Goal: Task Accomplishment & Management: Complete application form

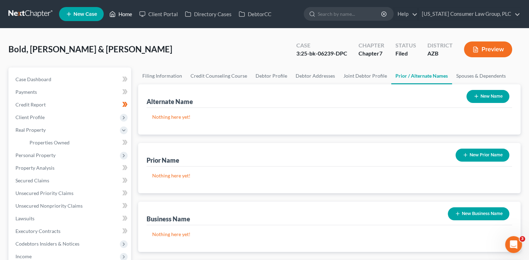
click at [130, 14] on link "Home" at bounding box center [121, 14] width 30 height 13
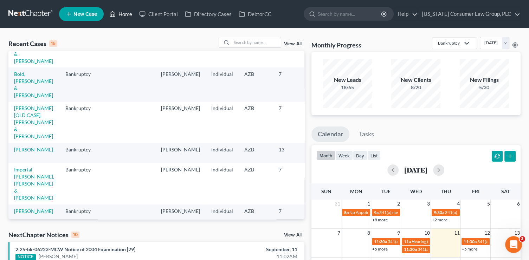
scroll to position [58, 0]
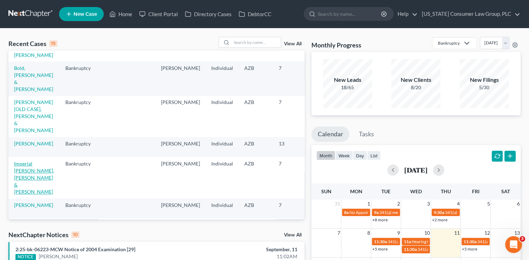
click at [20, 173] on link "Imperial [PERSON_NAME], [PERSON_NAME] & [PERSON_NAME]" at bounding box center [34, 178] width 40 height 34
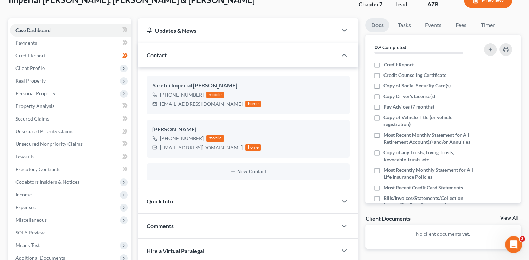
scroll to position [72, 0]
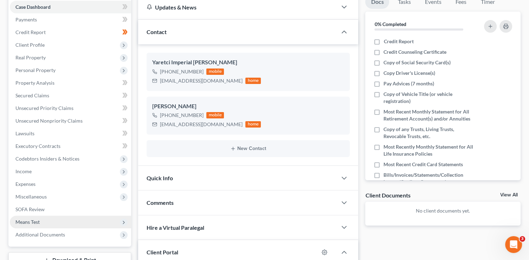
click at [30, 220] on span "Means Test" at bounding box center [27, 222] width 24 height 6
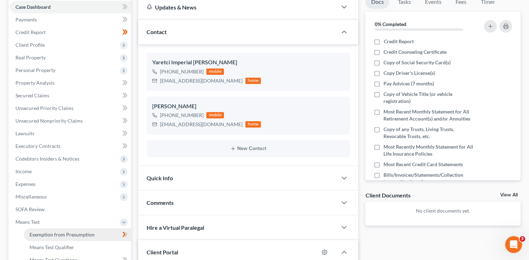
click at [80, 236] on span "Exemption from Presumption" at bounding box center [62, 235] width 65 height 6
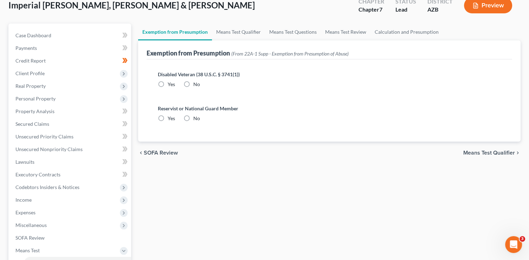
scroll to position [5, 0]
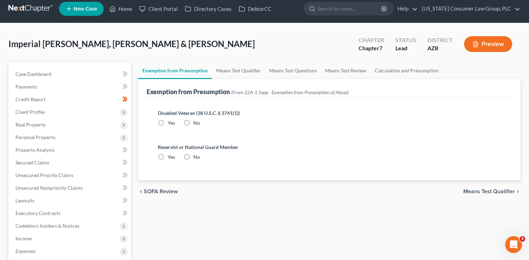
radio input "true"
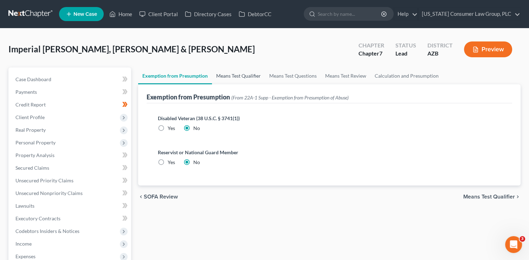
click at [243, 75] on link "Means Test Qualifier" at bounding box center [238, 76] width 53 height 17
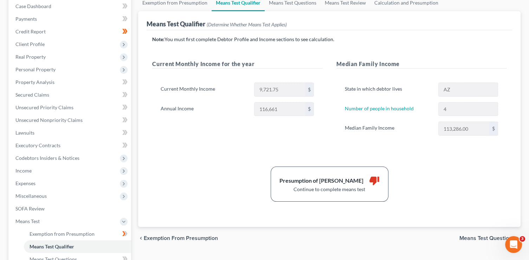
scroll to position [74, 0]
click at [32, 172] on span "Income" at bounding box center [70, 170] width 121 height 13
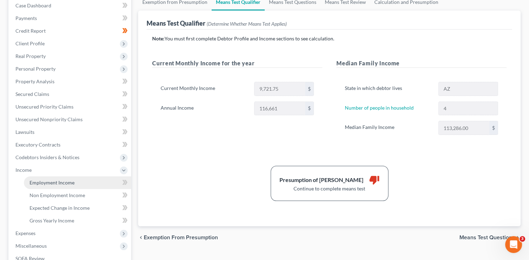
click at [53, 180] on span "Employment Income" at bounding box center [52, 183] width 45 height 6
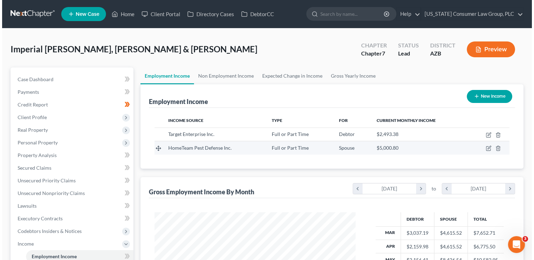
scroll to position [125, 215]
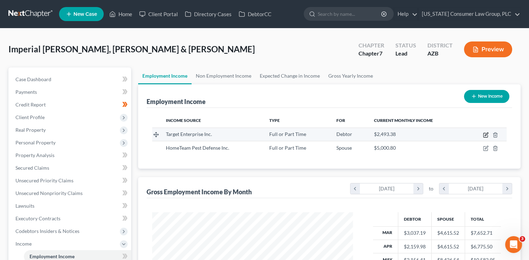
click at [485, 136] on icon "button" at bounding box center [486, 135] width 6 height 6
select select "0"
select select "24"
select select "2"
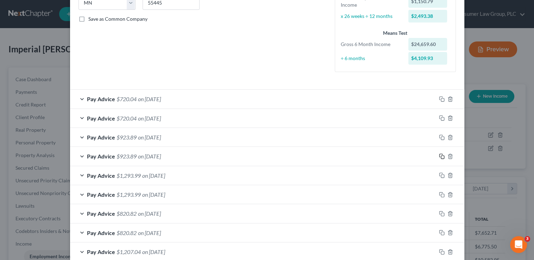
scroll to position [151, 0]
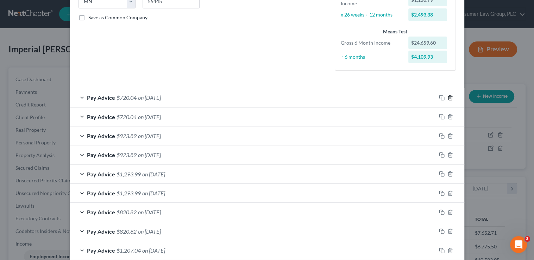
click at [449, 98] on icon "button" at bounding box center [449, 97] width 3 height 5
click at [447, 136] on icon "button" at bounding box center [450, 136] width 6 height 6
click at [449, 154] on icon "button" at bounding box center [450, 155] width 6 height 6
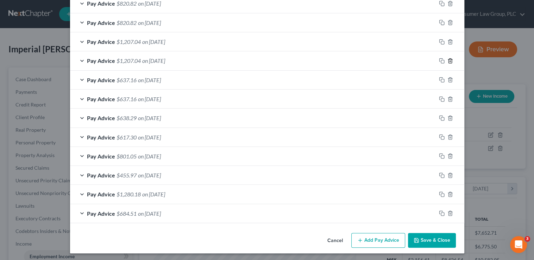
click at [450, 60] on line "button" at bounding box center [450, 60] width 0 height 1
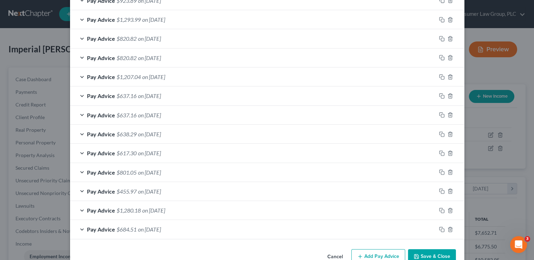
scroll to position [263, 0]
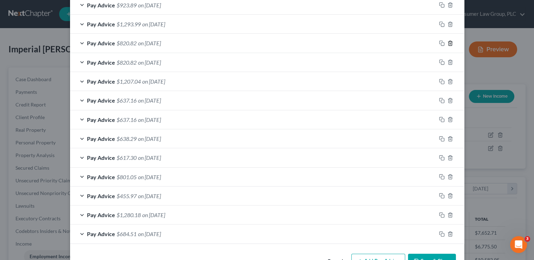
click at [447, 43] on icon "button" at bounding box center [450, 43] width 6 height 6
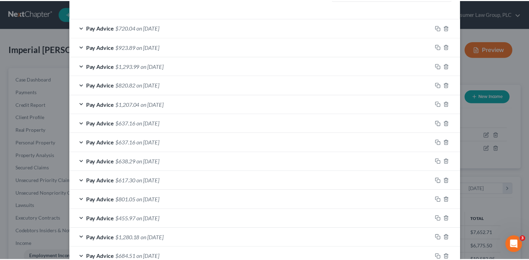
scroll to position [264, 0]
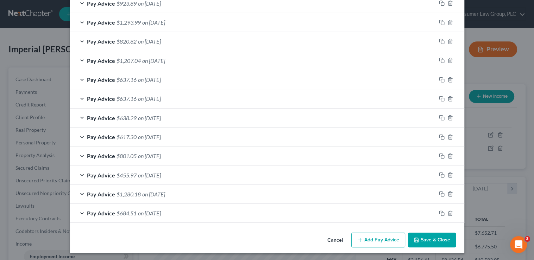
click at [431, 242] on button "Save & Close" at bounding box center [432, 240] width 48 height 15
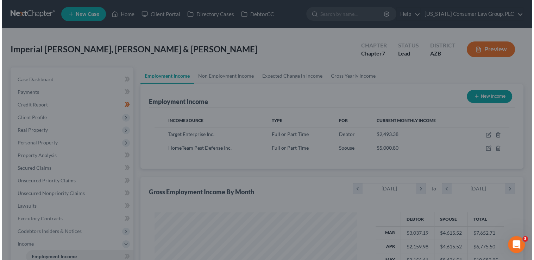
scroll to position [351560, 351470]
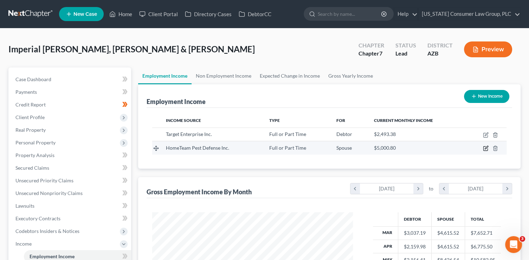
click at [487, 148] on icon "button" at bounding box center [486, 147] width 3 height 3
select select "0"
select select "10"
select select "2"
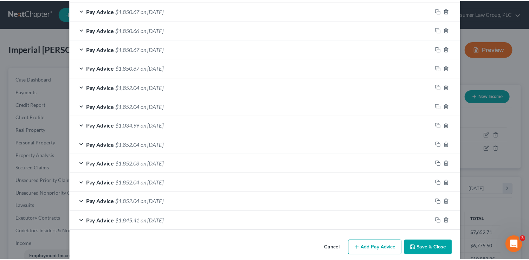
scroll to position [302, 0]
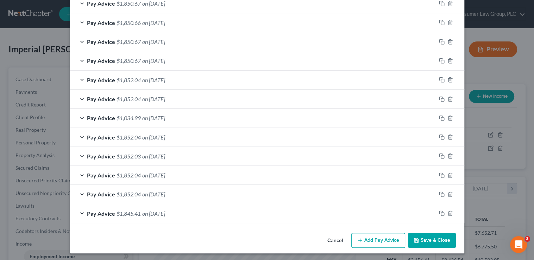
click at [428, 238] on button "Save & Close" at bounding box center [432, 240] width 48 height 15
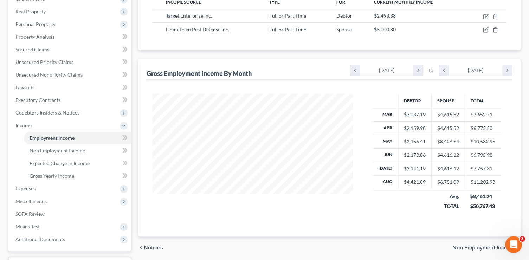
scroll to position [160, 0]
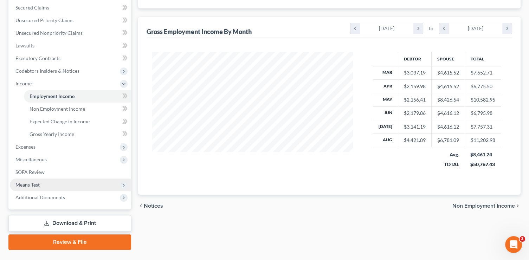
click at [49, 186] on span "Means Test" at bounding box center [70, 185] width 121 height 13
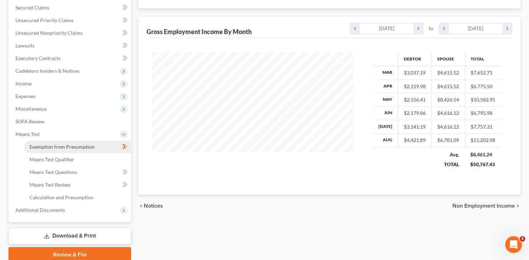
click at [63, 149] on span "Exemption from Presumption" at bounding box center [62, 147] width 65 height 6
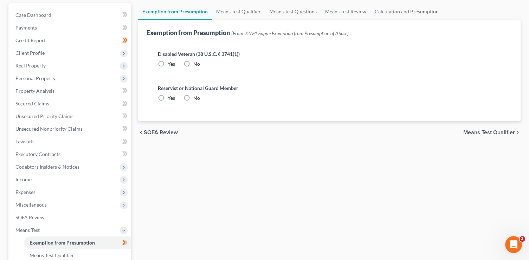
radio input "true"
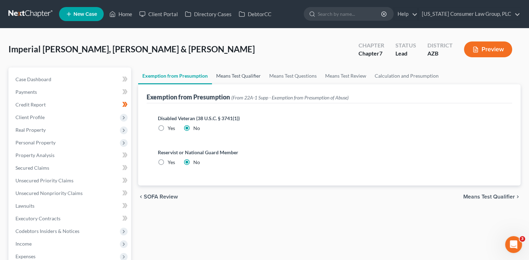
click at [251, 71] on link "Means Test Qualifier" at bounding box center [238, 76] width 53 height 17
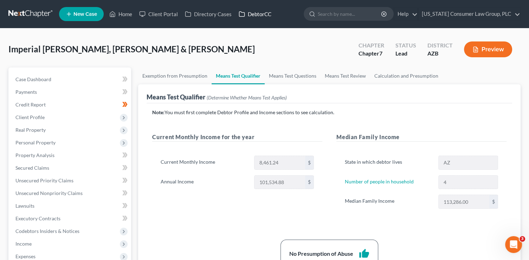
click at [248, 18] on link "DebtorCC" at bounding box center [255, 14] width 40 height 13
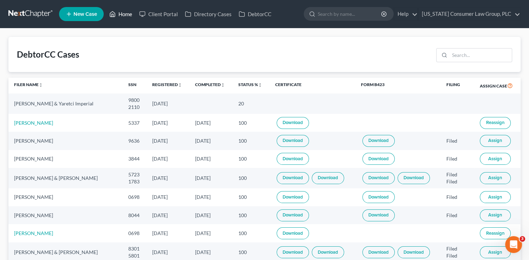
click at [127, 13] on link "Home" at bounding box center [121, 14] width 30 height 13
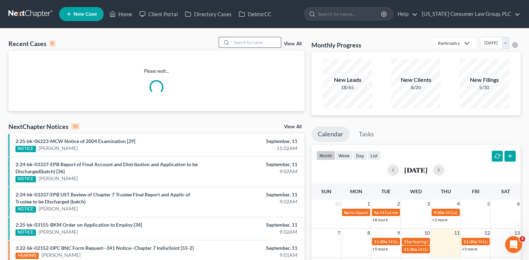
click at [256, 44] on input "search" at bounding box center [256, 42] width 49 height 10
type input "lam"
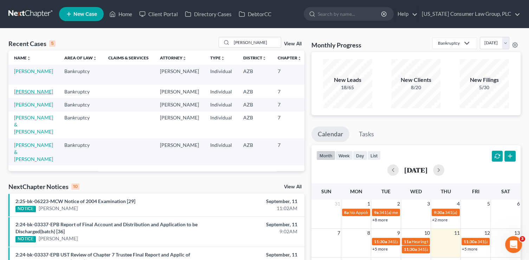
click at [20, 93] on link "Lam, Chris" at bounding box center [33, 92] width 39 height 6
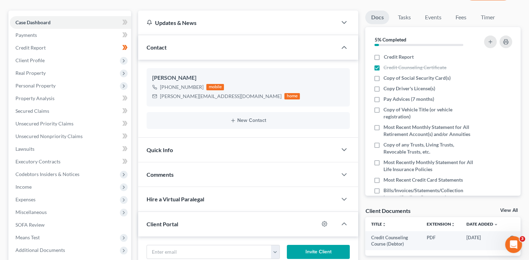
scroll to position [83, 0]
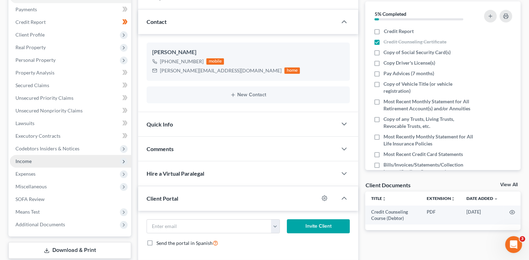
click at [35, 162] on span "Income" at bounding box center [70, 161] width 121 height 13
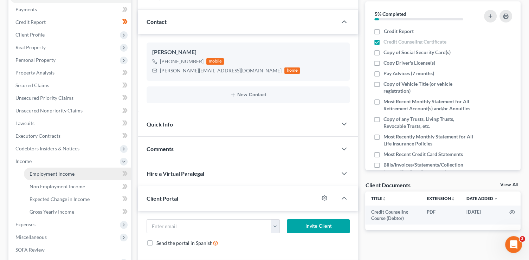
click at [45, 172] on span "Employment Income" at bounding box center [52, 174] width 45 height 6
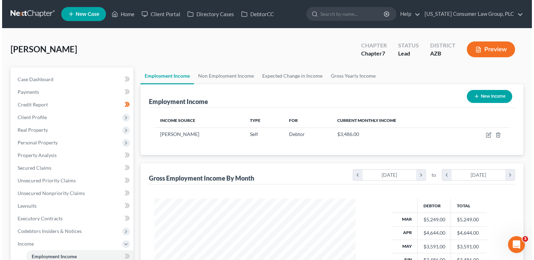
scroll to position [125, 215]
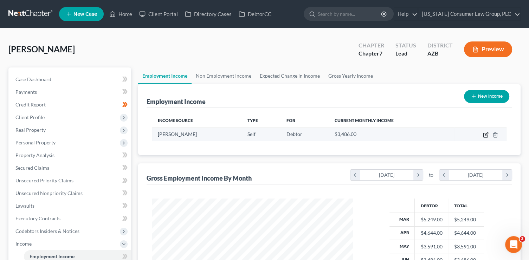
click at [485, 136] on icon "button" at bounding box center [486, 135] width 6 height 6
select select "1"
select select "0"
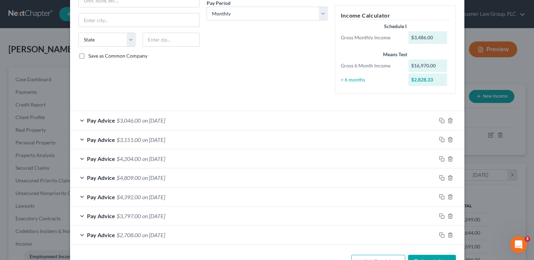
scroll to position [135, 0]
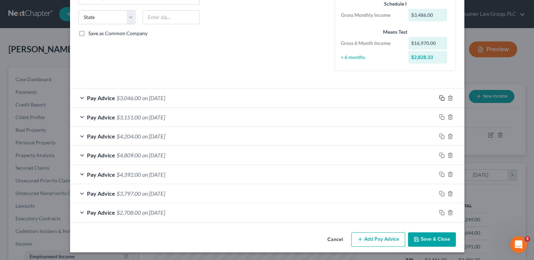
click at [439, 99] on icon "button" at bounding box center [442, 98] width 6 height 6
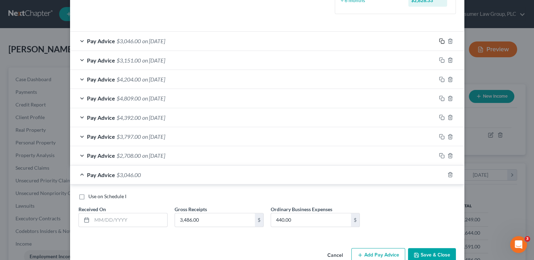
scroll to position [207, 0]
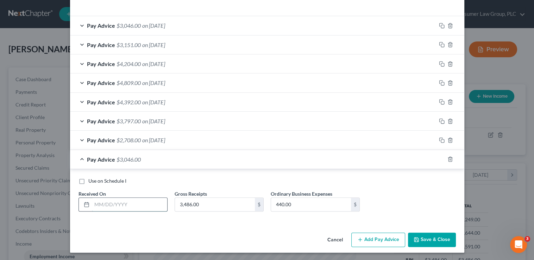
click at [130, 205] on input "text" at bounding box center [129, 204] width 75 height 13
type input "07/31/25"
type input "4,162"
type input "440"
click at [441, 159] on rect "button" at bounding box center [442, 160] width 3 height 3
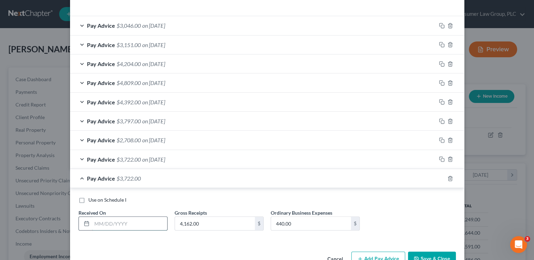
click at [142, 223] on input "text" at bounding box center [129, 223] width 75 height 13
type input "8/31/25"
type input "2,642"
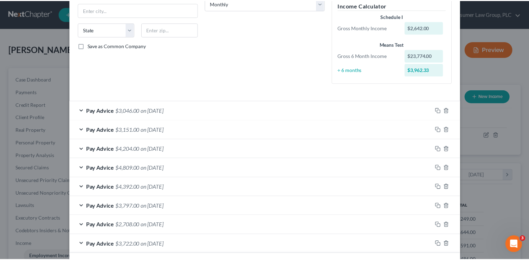
scroll to position [226, 0]
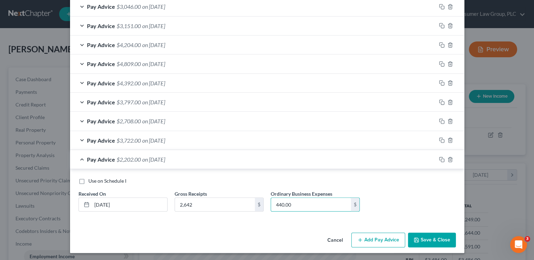
click at [429, 235] on button "Save & Close" at bounding box center [432, 240] width 48 height 15
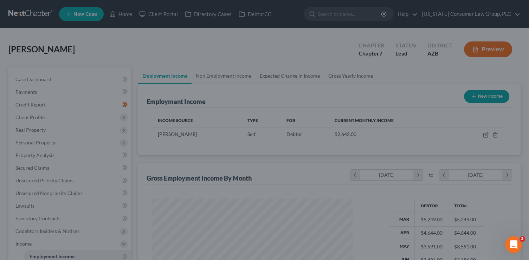
scroll to position [125, 215]
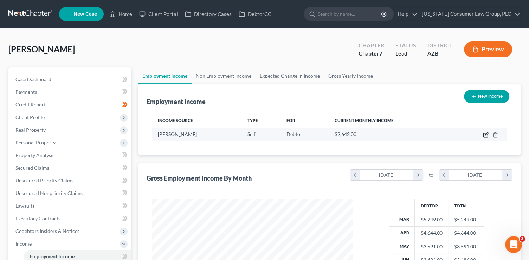
click at [487, 134] on icon "button" at bounding box center [486, 134] width 3 height 3
select select "1"
select select "0"
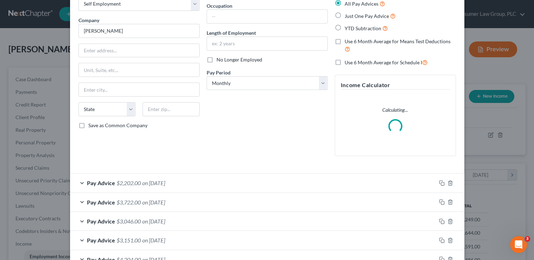
scroll to position [166, 0]
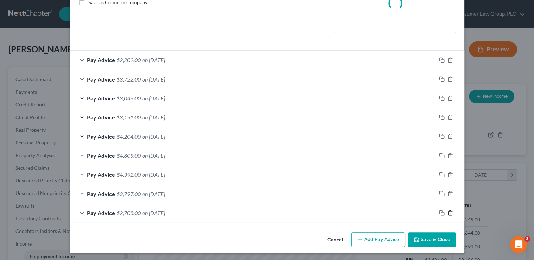
click at [449, 213] on line "button" at bounding box center [449, 213] width 0 height 1
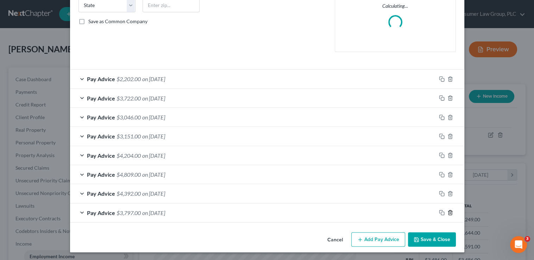
click at [449, 213] on line "button" at bounding box center [449, 213] width 0 height 1
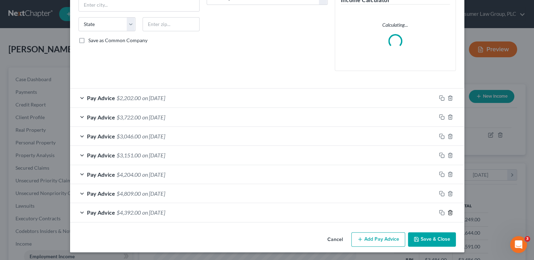
click at [449, 212] on line "button" at bounding box center [449, 212] width 0 height 1
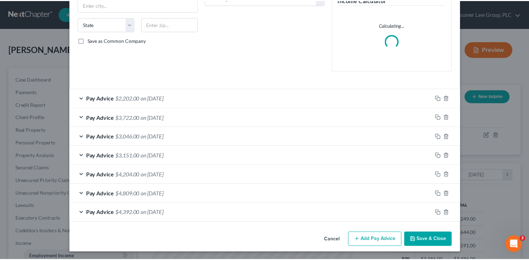
scroll to position [109, 0]
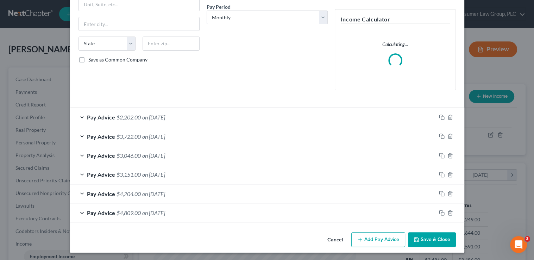
click at [432, 239] on button "Save & Close" at bounding box center [432, 239] width 48 height 15
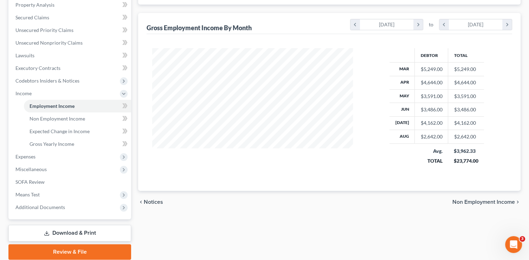
scroll to position [160, 0]
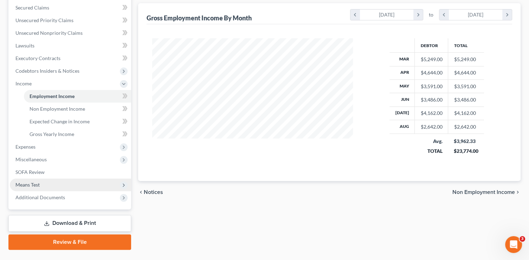
click at [36, 186] on span "Means Test" at bounding box center [27, 185] width 24 height 6
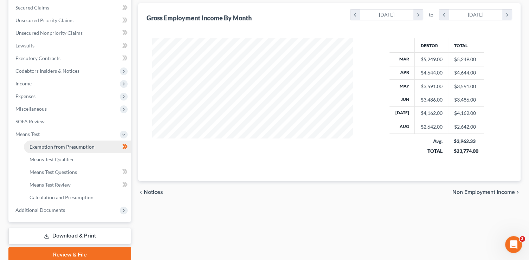
click at [90, 146] on span "Exemption from Presumption" at bounding box center [62, 147] width 65 height 6
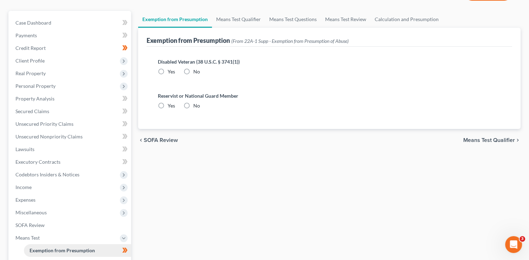
radio input "true"
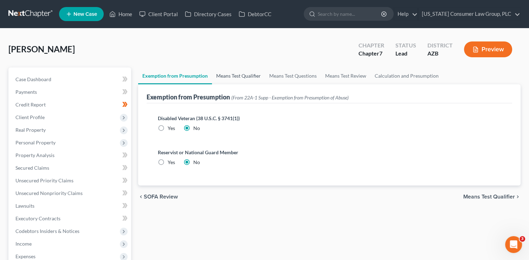
click at [223, 72] on link "Means Test Qualifier" at bounding box center [238, 76] width 53 height 17
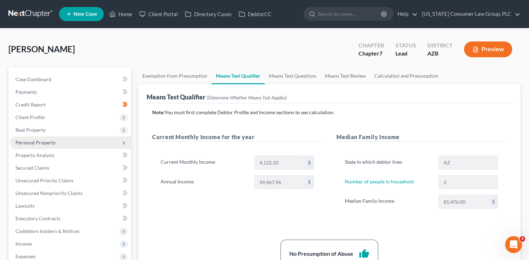
click at [47, 147] on span "Personal Property" at bounding box center [70, 142] width 121 height 13
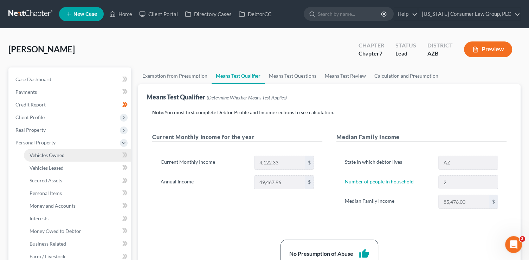
click at [50, 159] on link "Vehicles Owned" at bounding box center [77, 155] width 107 height 13
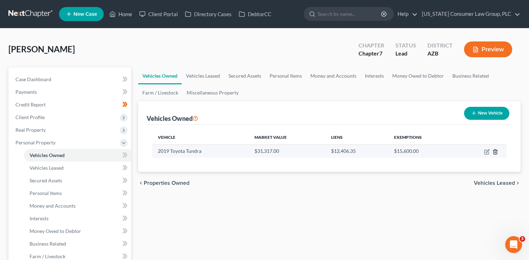
click at [494, 152] on icon "button" at bounding box center [495, 151] width 3 height 5
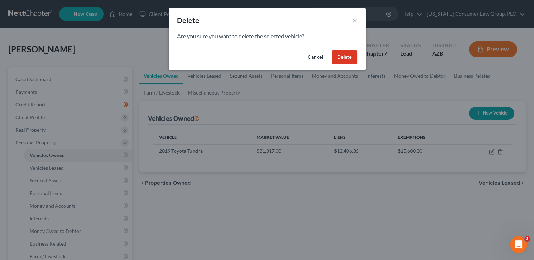
click at [350, 53] on button "Delete" at bounding box center [344, 57] width 26 height 14
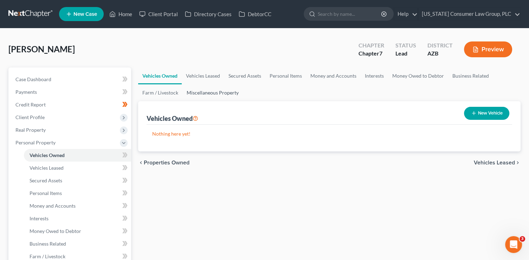
click at [209, 91] on link "Miscellaneous Property" at bounding box center [213, 92] width 60 height 17
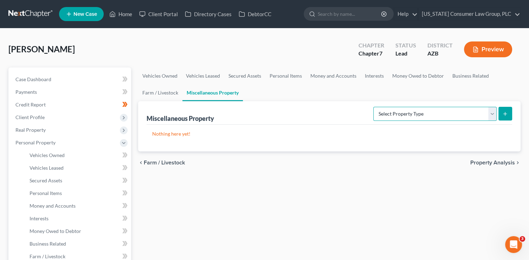
click at [446, 111] on select "Select Property Type Assigned for Creditor Benefit Within 1 Year (SOFA: 12) Hol…" at bounding box center [434, 114] width 123 height 14
select select "transferred"
click at [373, 107] on select "Select Property Type Assigned for Creditor Benefit Within 1 Year (SOFA: 12) Hol…" at bounding box center [434, 114] width 123 height 14
click at [510, 113] on button "submit" at bounding box center [506, 114] width 14 height 14
select select "Ordinary (within 2 years)"
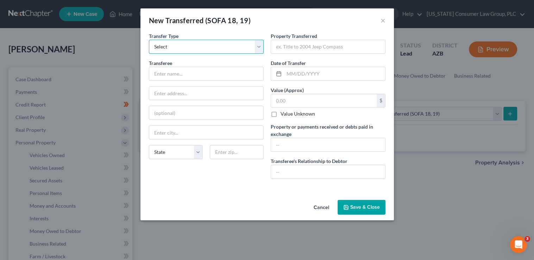
click at [238, 46] on select "Select Ordinary (within 2 years) Within 10 Years" at bounding box center [206, 47] width 115 height 14
click at [149, 40] on select "Select Ordinary (within 2 years) Within 10 Years" at bounding box center [206, 47] width 115 height 14
click at [203, 75] on input "text" at bounding box center [206, 73] width 114 height 13
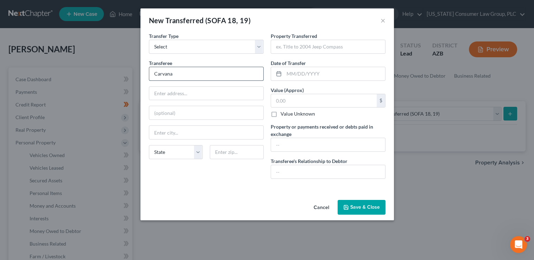
type input "Carvana"
click at [206, 80] on input "Carvana" at bounding box center [206, 73] width 114 height 13
click at [306, 49] on input "text" at bounding box center [328, 46] width 114 height 13
type input "2019 Toyota Tundra"
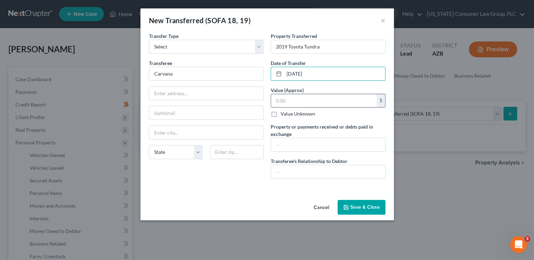
type input "07/18/2025"
click at [298, 98] on input "text" at bounding box center [324, 100] width 106 height 13
type input "38,200"
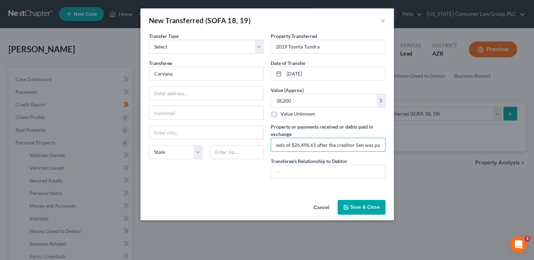
scroll to position [0, 101]
type input "Debtor sold the vehicle and received net proceeds of $26,496.61 after the credi…"
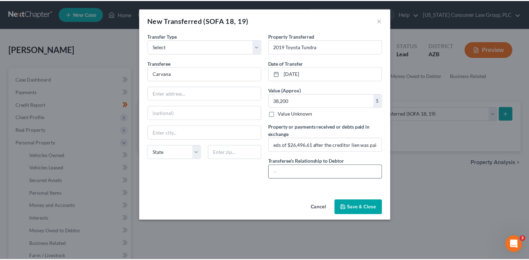
scroll to position [0, 0]
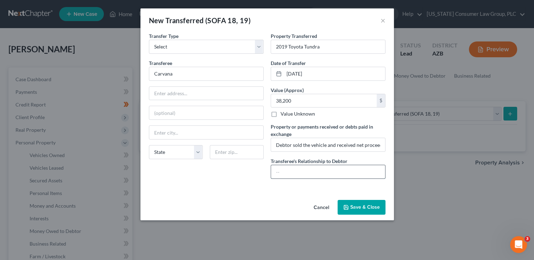
click at [368, 174] on input "text" at bounding box center [328, 171] width 114 height 13
type input "Purchaser"
click at [369, 213] on button "Save & Close" at bounding box center [361, 207] width 48 height 15
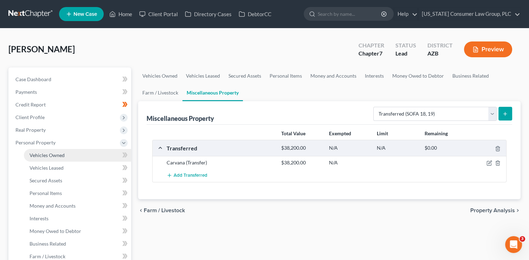
click at [58, 155] on span "Vehicles Owned" at bounding box center [47, 155] width 35 height 6
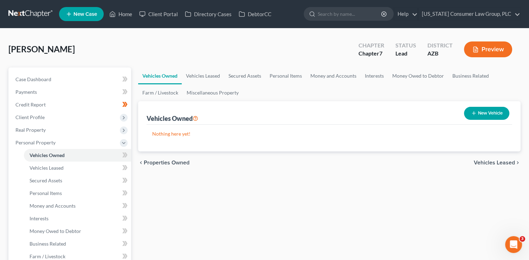
click at [483, 110] on button "New Vehicle" at bounding box center [486, 113] width 45 height 13
select select "0"
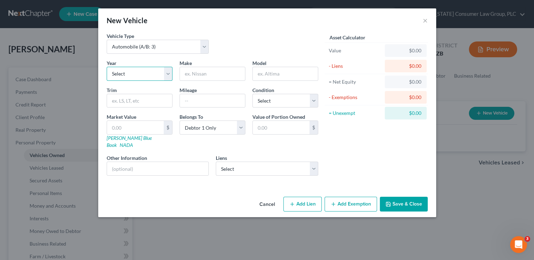
click at [119, 71] on select "Select 2026 2025 2024 2023 2022 2021 2020 2019 2018 2017 2016 2015 2014 2013 20…" at bounding box center [140, 74] width 66 height 14
select select "1"
click at [107, 67] on select "Select 2026 2025 2024 2023 2022 2021 2020 2019 2018 2017 2016 2015 2014 2013 20…" at bounding box center [140, 74] width 66 height 14
click at [196, 74] on input "text" at bounding box center [212, 73] width 65 height 13
type input "Honda"
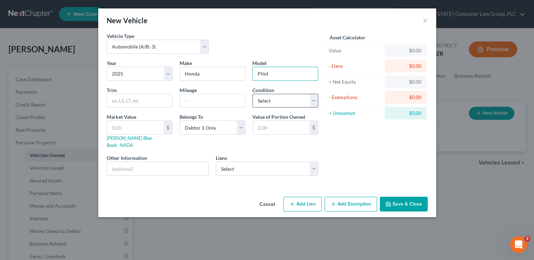
type input "Pilot"
click at [270, 99] on select "Select Excellent Very Good Good Fair Poor" at bounding box center [285, 101] width 66 height 14
select select "3"
click at [252, 94] on select "Select Excellent Very Good Good Fair Poor" at bounding box center [285, 101] width 66 height 14
click at [255, 164] on select "Select Carmax Auto Finance - $12,406.35" at bounding box center [267, 169] width 102 height 14
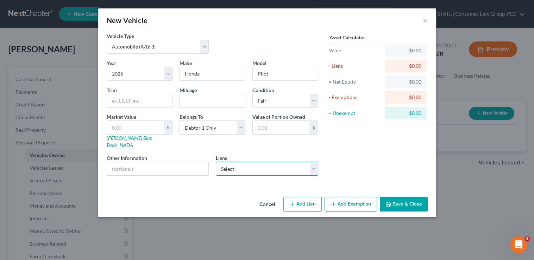
click at [216, 162] on select "Select Carmax Auto Finance - $12,406.35" at bounding box center [267, 169] width 102 height 14
click at [203, 101] on input "text" at bounding box center [212, 100] width 65 height 13
click at [137, 162] on input "text" at bounding box center [158, 168] width 102 height 13
drag, startPoint x: 150, startPoint y: 162, endPoint x: 95, endPoint y: 158, distance: 55.3
click at [95, 158] on div "New Vehicle × Vehicle Type Select Automobile (A/B: 3) Truck (A/B: 3) Trailer (A…" at bounding box center [267, 130] width 534 height 260
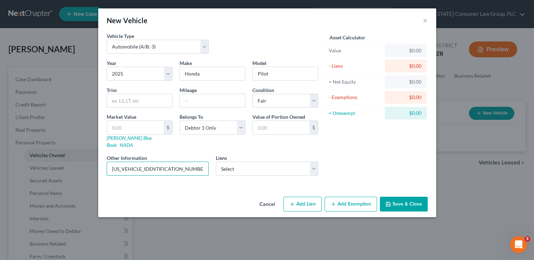
type input "5FNYG1H72SB036010"
click at [384, 201] on button "Save & Close" at bounding box center [403, 204] width 48 height 15
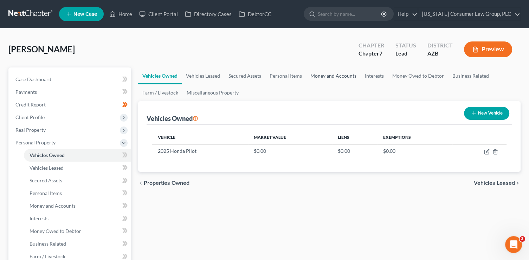
click at [326, 74] on link "Money and Accounts" at bounding box center [333, 76] width 55 height 17
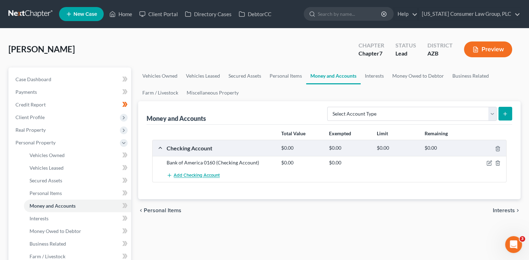
click at [191, 179] on button "Add Checking Account" at bounding box center [193, 175] width 53 height 13
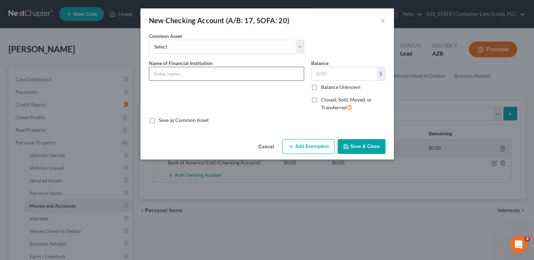
click at [171, 72] on input "text" at bounding box center [226, 73] width 154 height 13
type input "Chase Bank 5513"
click at [360, 148] on button "Save & Close" at bounding box center [361, 146] width 48 height 15
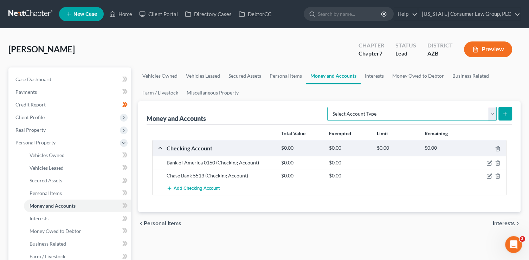
click at [388, 118] on select "Select Account Type Brokerage (A/B: 18, SOFA: 20) Cash on Hand (A/B: 16) Certif…" at bounding box center [412, 114] width 170 height 14
select select "other"
click at [330, 107] on select "Select Account Type Brokerage (A/B: 18, SOFA: 20) Cash on Hand (A/B: 16) Certif…" at bounding box center [412, 114] width 170 height 14
click at [500, 114] on button "submit" at bounding box center [506, 114] width 14 height 14
click at [504, 114] on line "submit" at bounding box center [505, 114] width 3 height 0
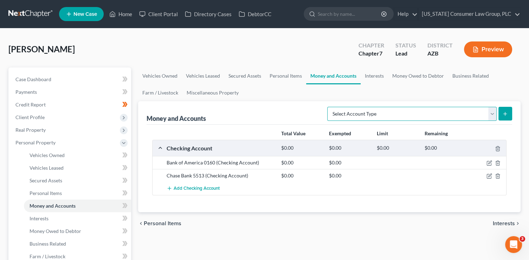
click at [370, 108] on select "Select Account Type Brokerage (A/B: 18, SOFA: 20) Cash on Hand (A/B: 16) Certif…" at bounding box center [412, 114] width 170 height 14
select select "other"
click at [330, 107] on select "Select Account Type Brokerage (A/B: 18, SOFA: 20) Cash on Hand (A/B: 16) Certif…" at bounding box center [412, 114] width 170 height 14
click at [502, 116] on button "submit" at bounding box center [506, 114] width 14 height 14
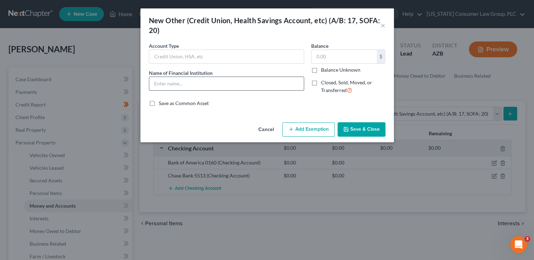
click at [192, 87] on input "text" at bounding box center [226, 83] width 154 height 13
type input "Venmo"
click at [365, 129] on button "Save & Close" at bounding box center [361, 129] width 48 height 15
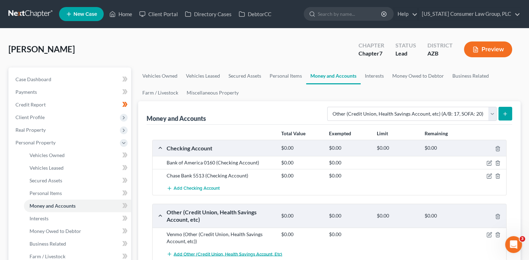
click at [192, 253] on span "Add Other (Credit Union, Health Savings Account, etc)" at bounding box center [228, 254] width 109 height 6
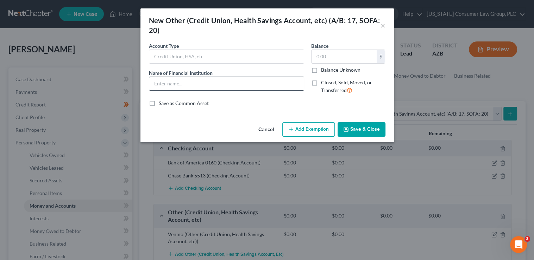
click at [188, 84] on input "text" at bounding box center [226, 83] width 154 height 13
type input "PayPal"
click at [356, 133] on button "Save & Close" at bounding box center [361, 129] width 48 height 15
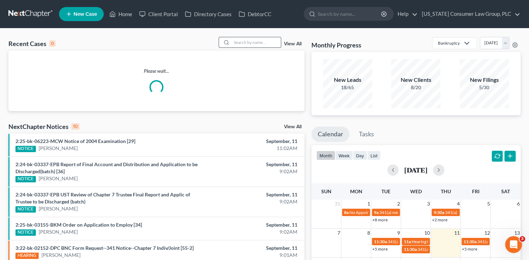
click at [247, 42] on input "search" at bounding box center [256, 42] width 49 height 10
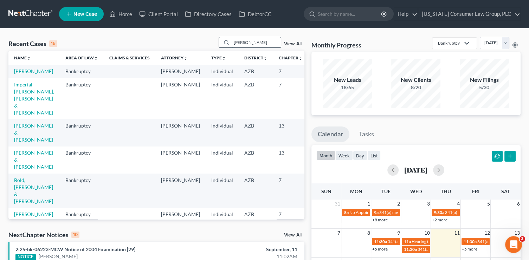
type input "mckinney"
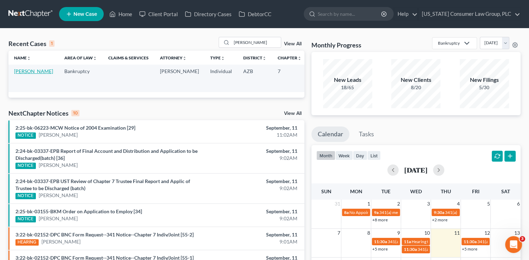
click at [19, 74] on link "[PERSON_NAME]" at bounding box center [33, 71] width 39 height 6
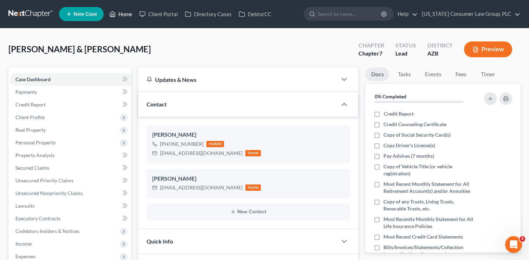
click at [134, 13] on link "Home" at bounding box center [121, 14] width 30 height 13
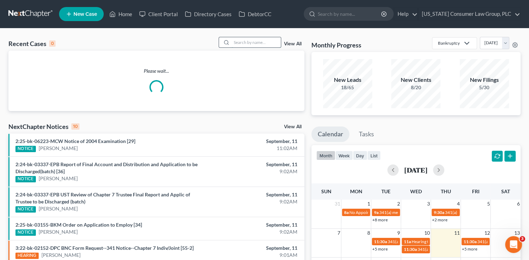
click at [244, 44] on input "search" at bounding box center [256, 42] width 49 height 10
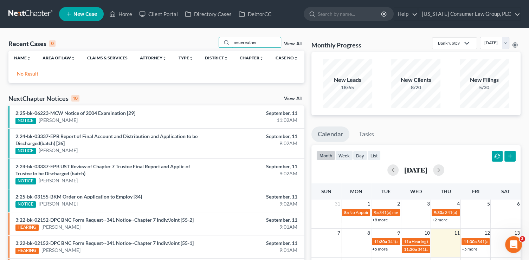
drag, startPoint x: 226, startPoint y: 39, endPoint x: 197, endPoint y: 35, distance: 29.8
click at [197, 35] on div "Recent Cases 0 neuereuther View All Name unfold_more expand_more expand_less Ar…" at bounding box center [264, 210] width 529 height 365
type input "roxanne"
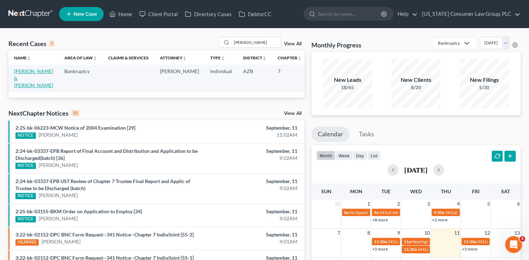
click at [24, 80] on link "[PERSON_NAME] & [PERSON_NAME]" at bounding box center [33, 78] width 39 height 20
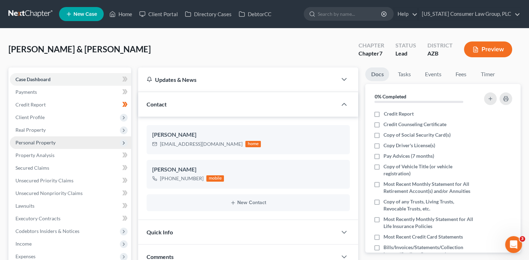
click at [38, 144] on span "Personal Property" at bounding box center [35, 143] width 40 height 6
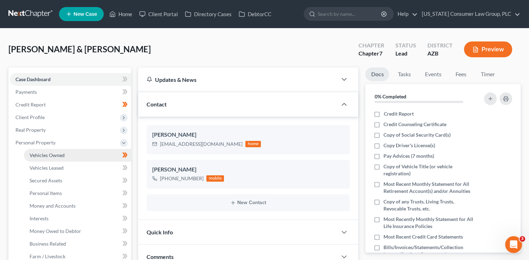
click at [41, 151] on link "Vehicles Owned" at bounding box center [77, 155] width 107 height 13
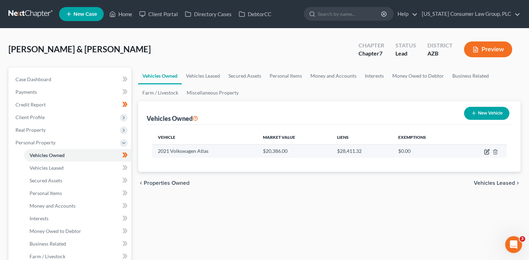
click at [485, 152] on icon "button" at bounding box center [487, 152] width 6 height 6
select select "0"
select select "5"
select select "3"
select select "2"
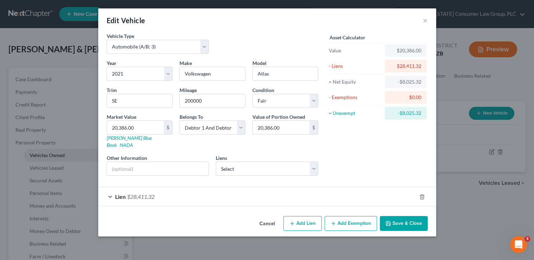
drag, startPoint x: 409, startPoint y: 216, endPoint x: 409, endPoint y: 212, distance: 4.6
click at [409, 216] on button "Save & Close" at bounding box center [403, 223] width 48 height 15
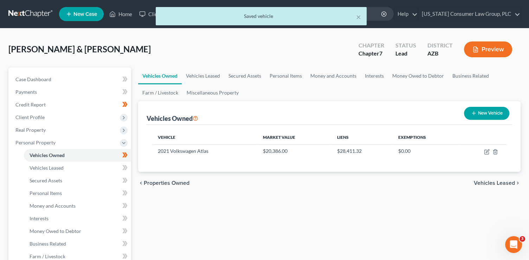
click at [484, 117] on button "New Vehicle" at bounding box center [486, 113] width 45 height 13
select select "0"
select select "2"
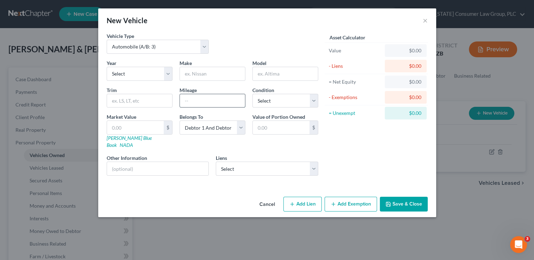
click at [207, 96] on input "text" at bounding box center [212, 100] width 65 height 13
type input "69284"
click at [270, 103] on select "Select Excellent Very Good Good Fair Poor" at bounding box center [285, 101] width 66 height 14
select select "3"
click at [252, 94] on select "Select Excellent Very Good Good Fair Poor" at bounding box center [285, 101] width 66 height 14
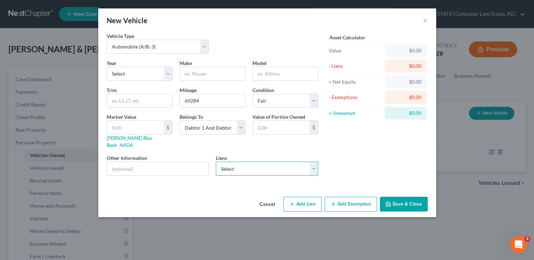
click at [275, 162] on select "Select Santander Consumer USA - $20,374.27" at bounding box center [267, 169] width 102 height 14
click select "Select Santander Consumer USA - $20,374.27" at bounding box center [267, 169] width 102 height 14
select select "45"
select select "2"
select select "0"
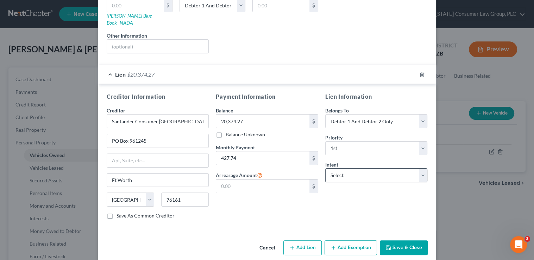
scroll to position [123, 0]
click at [352, 168] on select "Select Surrender Redeem Reaffirm Avoid Other" at bounding box center [376, 175] width 102 height 14
select select "2"
click at [325, 168] on select "Select Surrender Redeem Reaffirm Avoid Other" at bounding box center [376, 175] width 102 height 14
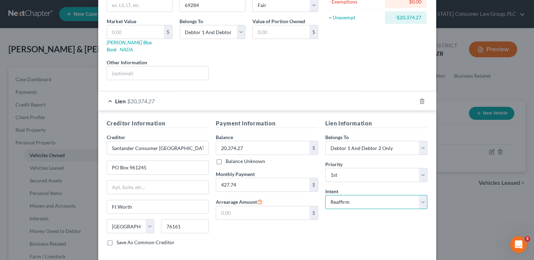
scroll to position [0, 0]
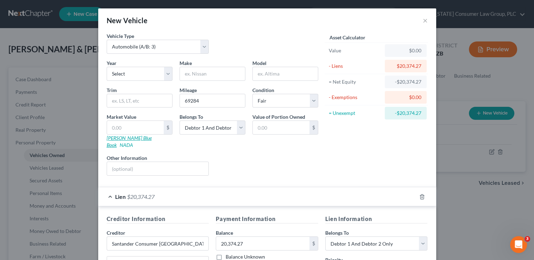
click at [123, 138] on link "Kelly Blue Book" at bounding box center [129, 141] width 45 height 13
click at [123, 129] on input "text" at bounding box center [135, 127] width 57 height 13
type input "1"
type input "1.00"
type input "13"
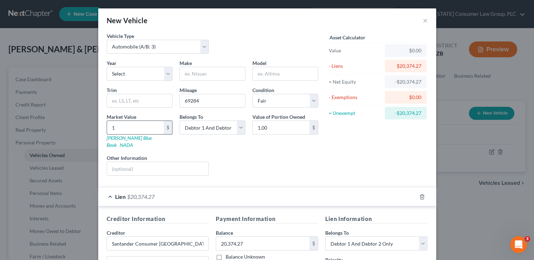
type input "13.00"
type input "133"
type input "133.00"
type input "1335"
type input "1,335.00"
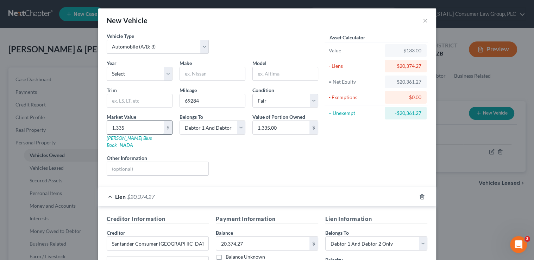
type input "1,3350"
type input "13,350.00"
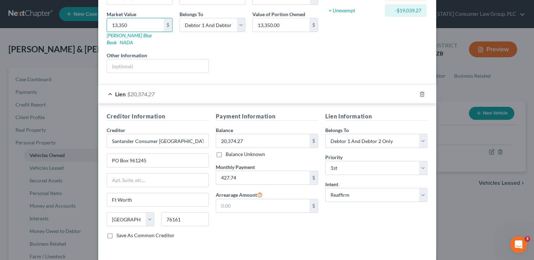
scroll to position [123, 0]
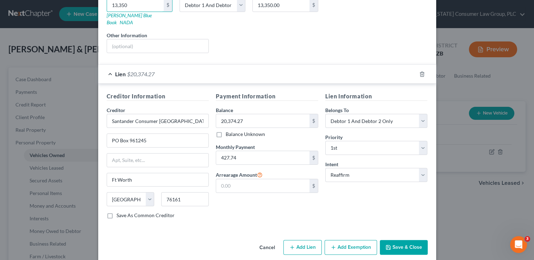
type input "13,350"
click at [388, 245] on icon "button" at bounding box center [388, 248] width 6 height 6
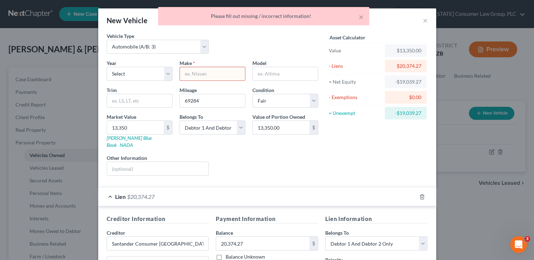
scroll to position [0, 0]
click at [203, 70] on input "text" at bounding box center [212, 73] width 65 height 13
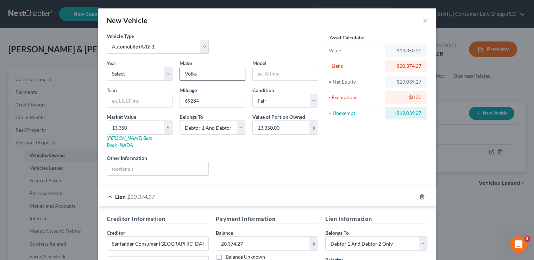
type input "Volkswagen"
type input "Golf"
click at [139, 73] on select "Select 2026 2025 2024 2023 2022 2021 2020 2019 2018 2017 2016 2015 2014 2013 20…" at bounding box center [140, 74] width 66 height 14
select select "8"
click at [107, 67] on select "Select 2026 2025 2024 2023 2022 2021 2020 2019 2018 2017 2016 2015 2014 2013 20…" at bounding box center [140, 74] width 66 height 14
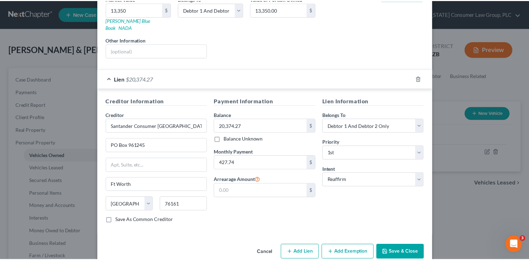
scroll to position [123, 0]
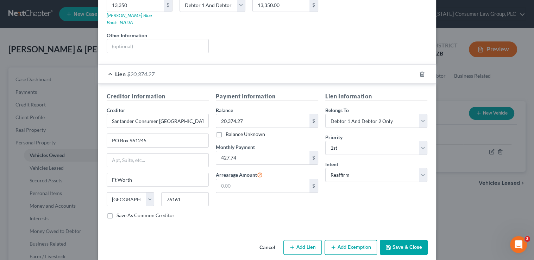
click at [409, 240] on button "Save & Close" at bounding box center [403, 247] width 48 height 15
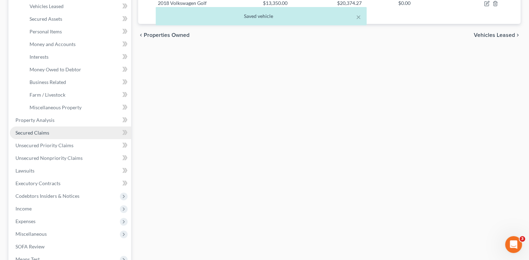
scroll to position [162, 0]
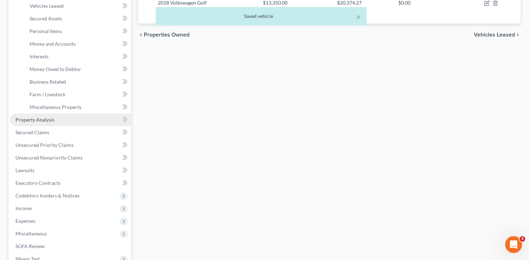
click at [57, 119] on link "Property Analysis" at bounding box center [70, 120] width 121 height 13
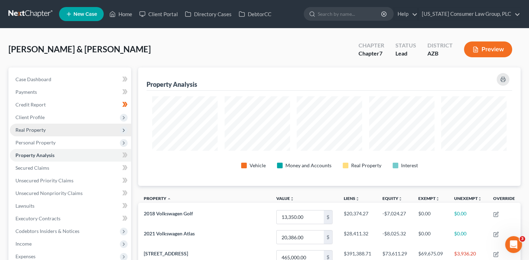
click at [34, 130] on span "Real Property" at bounding box center [30, 130] width 30 height 6
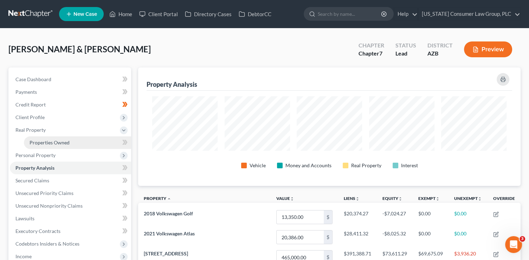
click at [53, 143] on span "Properties Owned" at bounding box center [50, 143] width 40 height 6
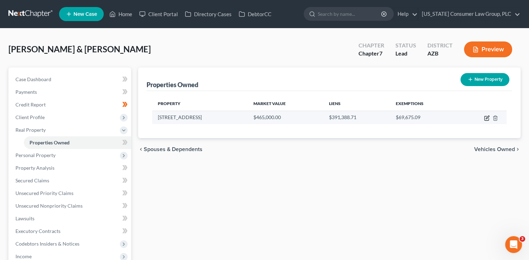
click at [487, 116] on icon "button" at bounding box center [487, 117] width 3 height 3
select select "3"
select select "2"
select select "0"
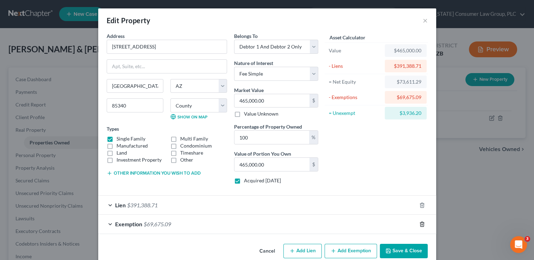
click at [421, 223] on icon "button" at bounding box center [421, 224] width 3 height 5
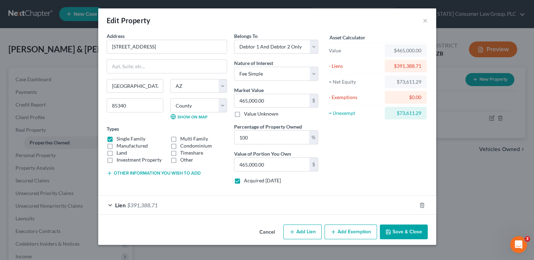
click at [421, 113] on div "$73,611.29" at bounding box center [405, 113] width 42 height 13
drag, startPoint x: 420, startPoint y: 113, endPoint x: 397, endPoint y: 111, distance: 23.6
click at [397, 111] on div "$73,611.29" at bounding box center [405, 113] width 31 height 7
copy div "$73,611.29"
click at [349, 230] on button "Add Exemption" at bounding box center [350, 232] width 52 height 15
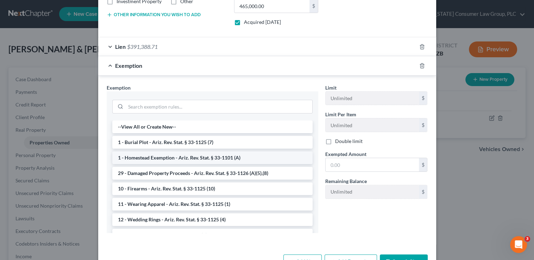
click at [206, 160] on li "1 - Homestead Exemption - Ariz. Rev. Stat. § 33-1101 (A)" at bounding box center [212, 158] width 200 height 13
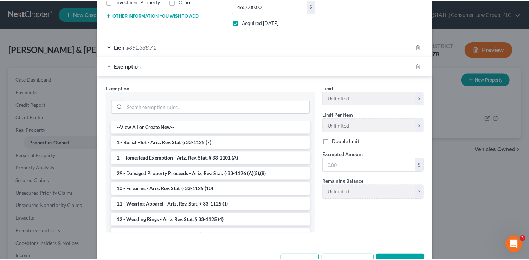
scroll to position [147, 0]
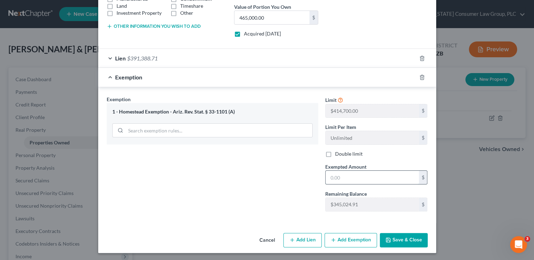
click at [326, 179] on input "text" at bounding box center [371, 177] width 93 height 13
paste input "$73,611.29"
type input "73,611.29"
click at [400, 240] on button "Save & Close" at bounding box center [403, 240] width 48 height 15
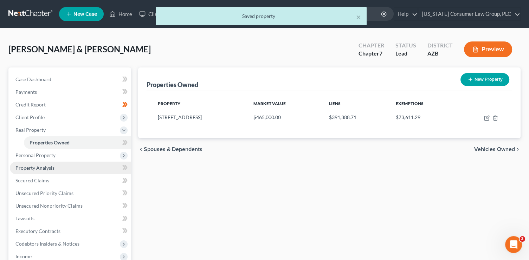
click at [52, 168] on span "Property Analysis" at bounding box center [34, 168] width 39 height 6
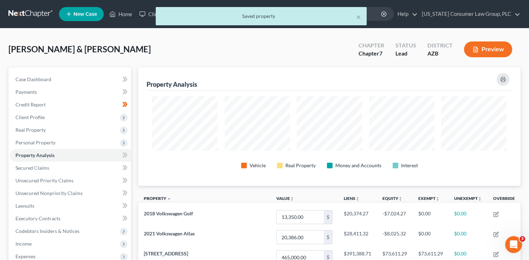
scroll to position [351567, 351303]
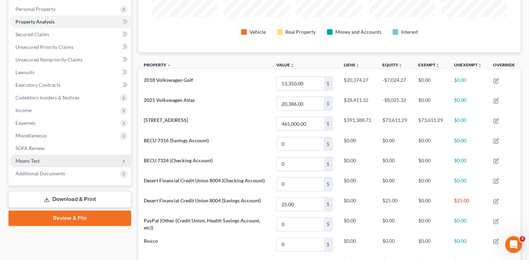
click at [32, 161] on span "Means Test" at bounding box center [27, 161] width 24 height 6
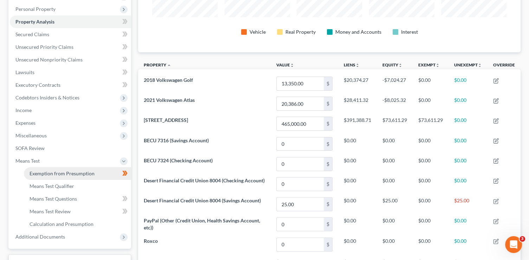
click at [63, 174] on span "Exemption from Presumption" at bounding box center [62, 174] width 65 height 6
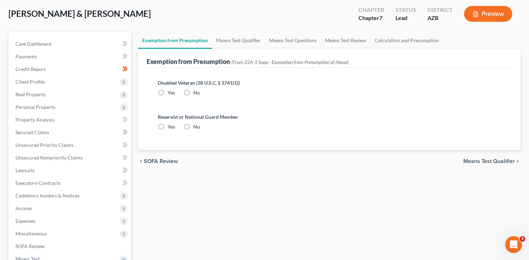
radio input "true"
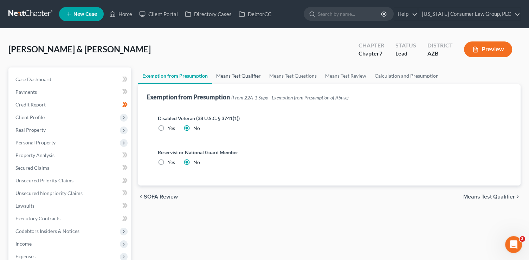
click at [223, 74] on link "Means Test Qualifier" at bounding box center [238, 76] width 53 height 17
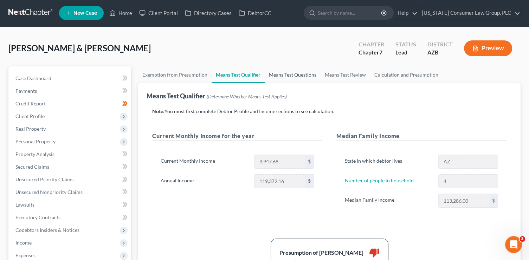
click at [274, 73] on link "Means Test Questions" at bounding box center [293, 74] width 56 height 17
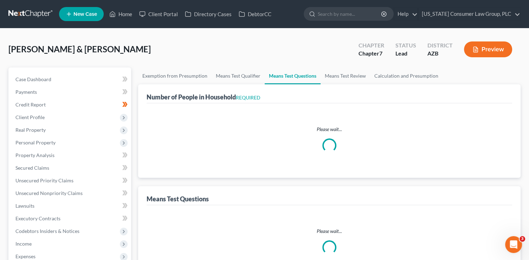
select select "0"
select select "60"
select select "1"
select select "60"
select select "1"
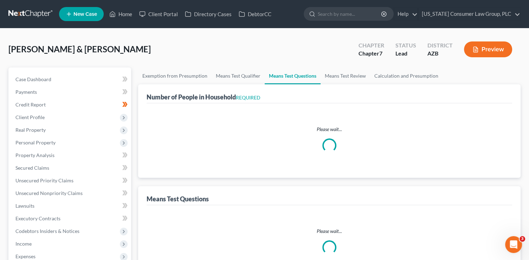
select select "60"
select select "4"
select select "2"
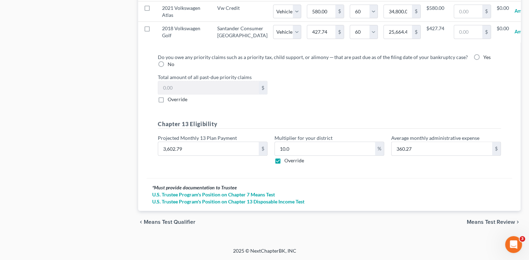
click at [499, 221] on span "Means Test Review" at bounding box center [491, 222] width 48 height 6
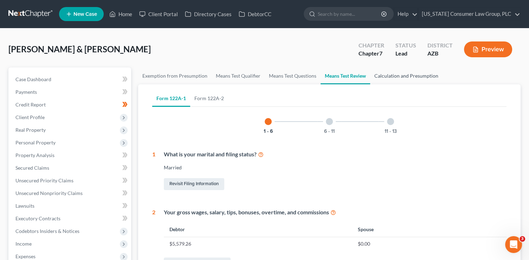
click at [400, 74] on link "Calculation and Presumption" at bounding box center [406, 76] width 72 height 17
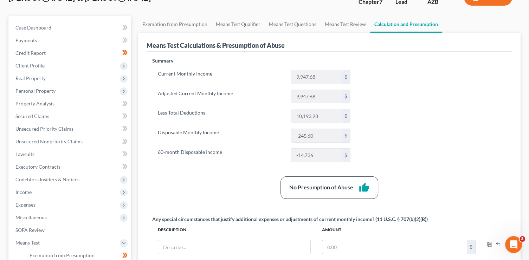
scroll to position [173, 0]
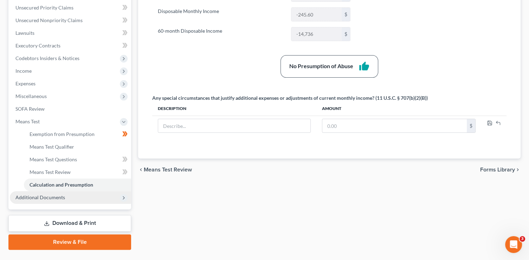
click at [72, 197] on span "Additional Documents" at bounding box center [70, 197] width 121 height 13
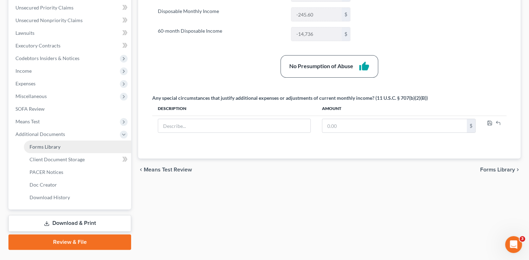
click at [55, 142] on link "Forms Library" at bounding box center [77, 147] width 107 height 13
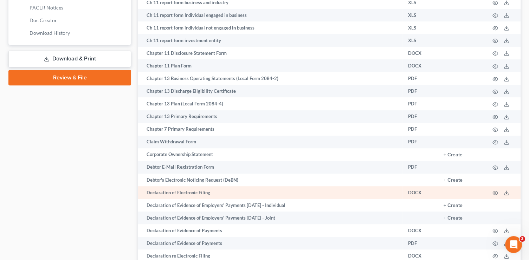
scroll to position [357, 0]
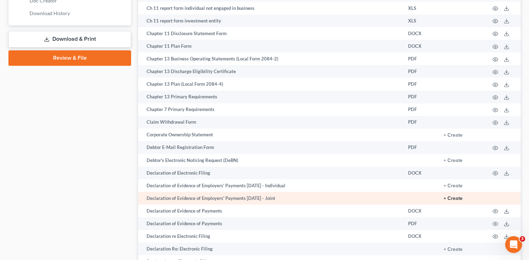
click at [462, 201] on button "+ Create" at bounding box center [453, 198] width 19 height 5
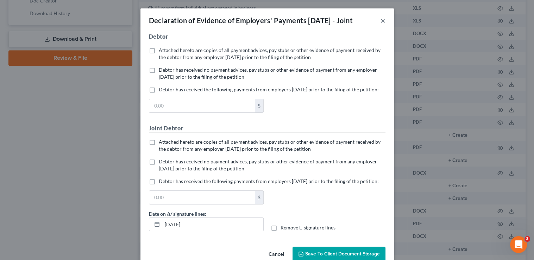
click at [380, 22] on button "×" at bounding box center [382, 20] width 5 height 8
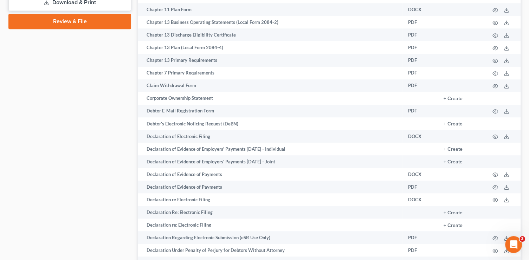
scroll to position [426, 0]
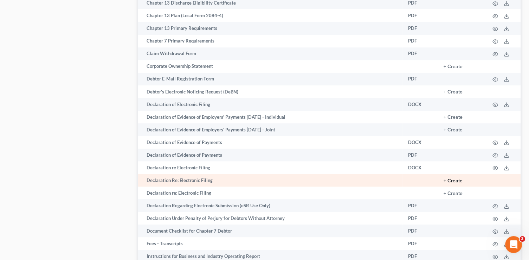
click at [458, 184] on button "+ Create" at bounding box center [453, 181] width 19 height 5
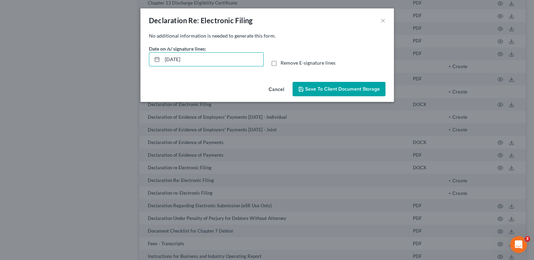
drag, startPoint x: 250, startPoint y: 62, endPoint x: 123, endPoint y: 48, distance: 127.7
click at [123, 48] on div "Declaration Re: Electronic Filing × No additional information is needed to gene…" at bounding box center [267, 130] width 534 height 260
click at [283, 59] on input "Remove E-signature lines" at bounding box center [285, 61] width 5 height 5
checkbox input "true"
click at [319, 91] on span "Save to Client Document Storage" at bounding box center [342, 89] width 75 height 6
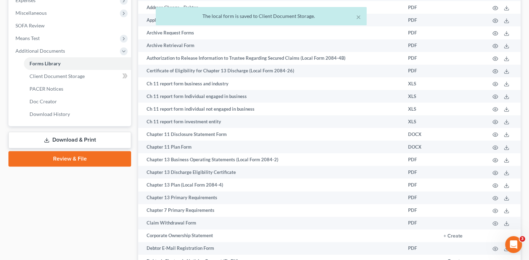
scroll to position [257, 0]
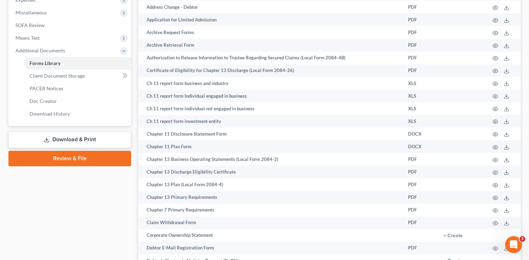
click at [95, 138] on link "Download & Print" at bounding box center [69, 140] width 123 height 17
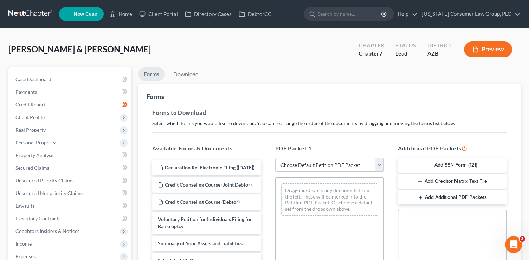
click at [332, 162] on select "Choose Default Petition PDF Packet Complete Bankruptcy Petition (all forms and …" at bounding box center [329, 165] width 109 height 14
select select "1"
click at [275, 158] on select "Choose Default Petition PDF Packet Complete Bankruptcy Petition (all forms and …" at bounding box center [329, 165] width 109 height 14
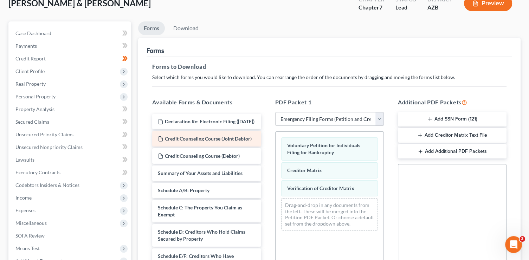
scroll to position [81, 0]
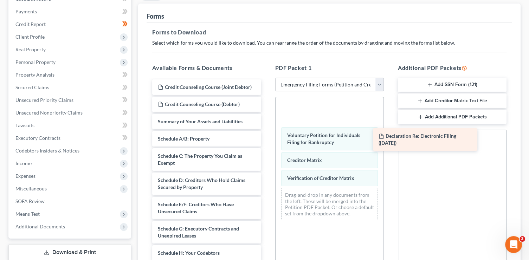
drag, startPoint x: 216, startPoint y: 89, endPoint x: 450, endPoint y: 141, distance: 239.6
click at [267, 141] on div "Declaration Re: Electronic Filing ([DATE]) Declaration Re: Electronic Filing ([…" at bounding box center [207, 265] width 120 height 372
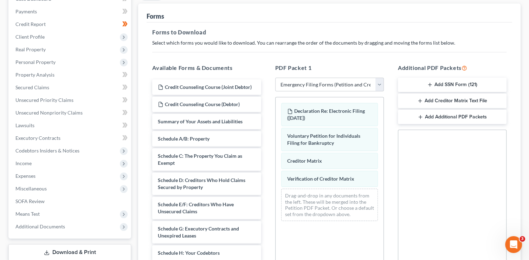
click at [409, 119] on button "Add Additional PDF Packets" at bounding box center [452, 117] width 109 height 15
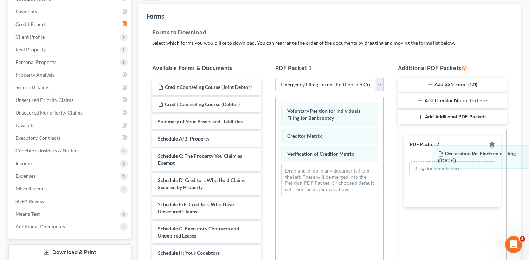
click at [384, 157] on div "Declaration Re: Electronic Filing ([DATE]) Declaration Re: Electronic Filing ([…" at bounding box center [330, 149] width 108 height 104
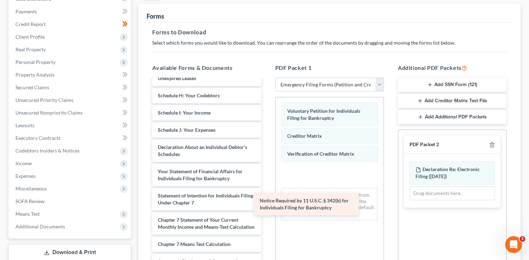
scroll to position [172, 0]
drag, startPoint x: 215, startPoint y: 241, endPoint x: 317, endPoint y: 204, distance: 108.2
click at [267, 204] on div "Notice Required by 11 U.S.C. § 342(b) for Individuals Filing for Bankruptcy Cre…" at bounding box center [207, 95] width 120 height 347
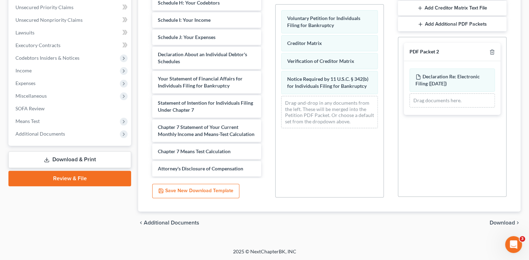
click at [504, 220] on span "Download" at bounding box center [502, 223] width 25 height 6
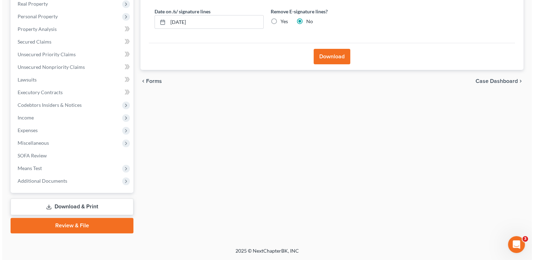
scroll to position [126, 0]
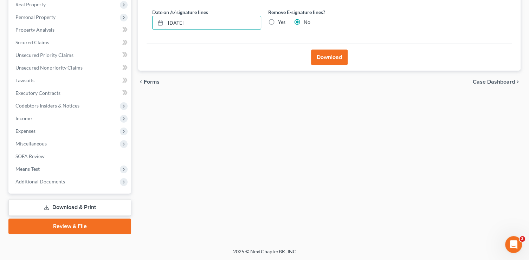
drag, startPoint x: 200, startPoint y: 26, endPoint x: 145, endPoint y: 19, distance: 56.0
click at [146, 19] on div "Download Almost There... Complete Required * Fields Date on /s/ signature lines…" at bounding box center [329, 15] width 383 height 113
click at [281, 19] on input "Yes" at bounding box center [283, 21] width 5 height 5
radio input "true"
radio input "false"
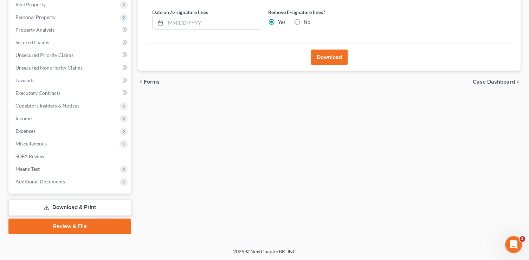
click at [321, 56] on button "Download" at bounding box center [329, 57] width 37 height 15
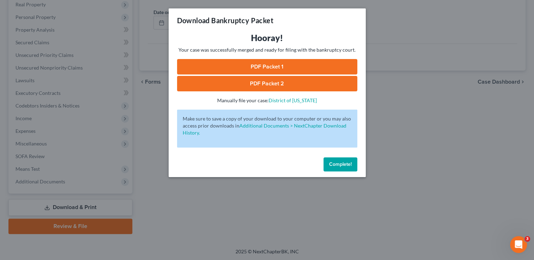
click at [303, 68] on link "PDF Packet 1" at bounding box center [267, 66] width 180 height 15
click at [0, 0] on div "Download Bankruptcy Packet Hooray! Your case was successfully merged and ready …" at bounding box center [267, 130] width 534 height 260
click at [245, 83] on link "PDF Packet 2" at bounding box center [267, 83] width 180 height 15
